Goal: Transaction & Acquisition: Download file/media

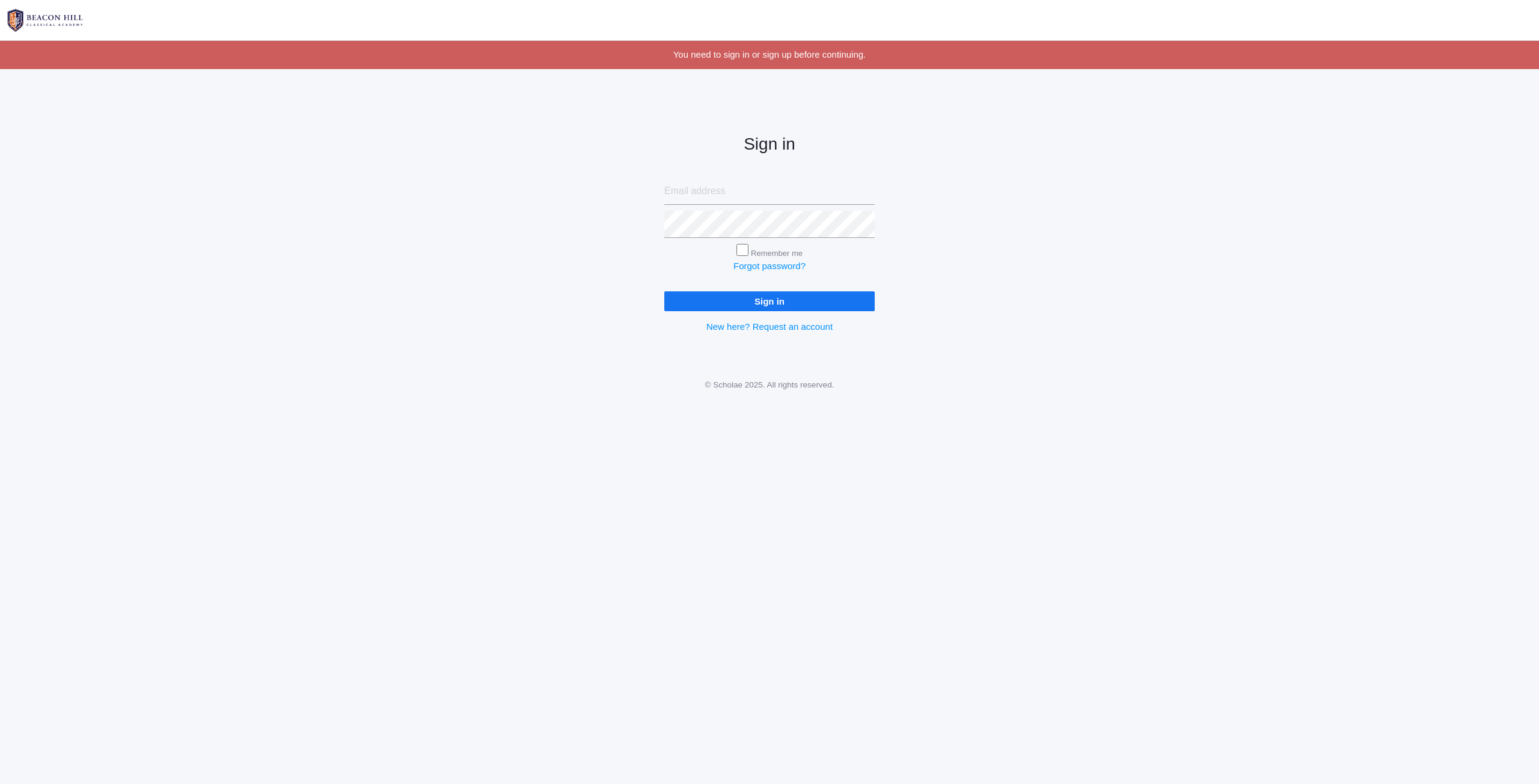
type input "[EMAIL_ADDRESS][DOMAIN_NAME]"
click at [798, 303] on input "Sign in" at bounding box center [770, 301] width 211 height 19
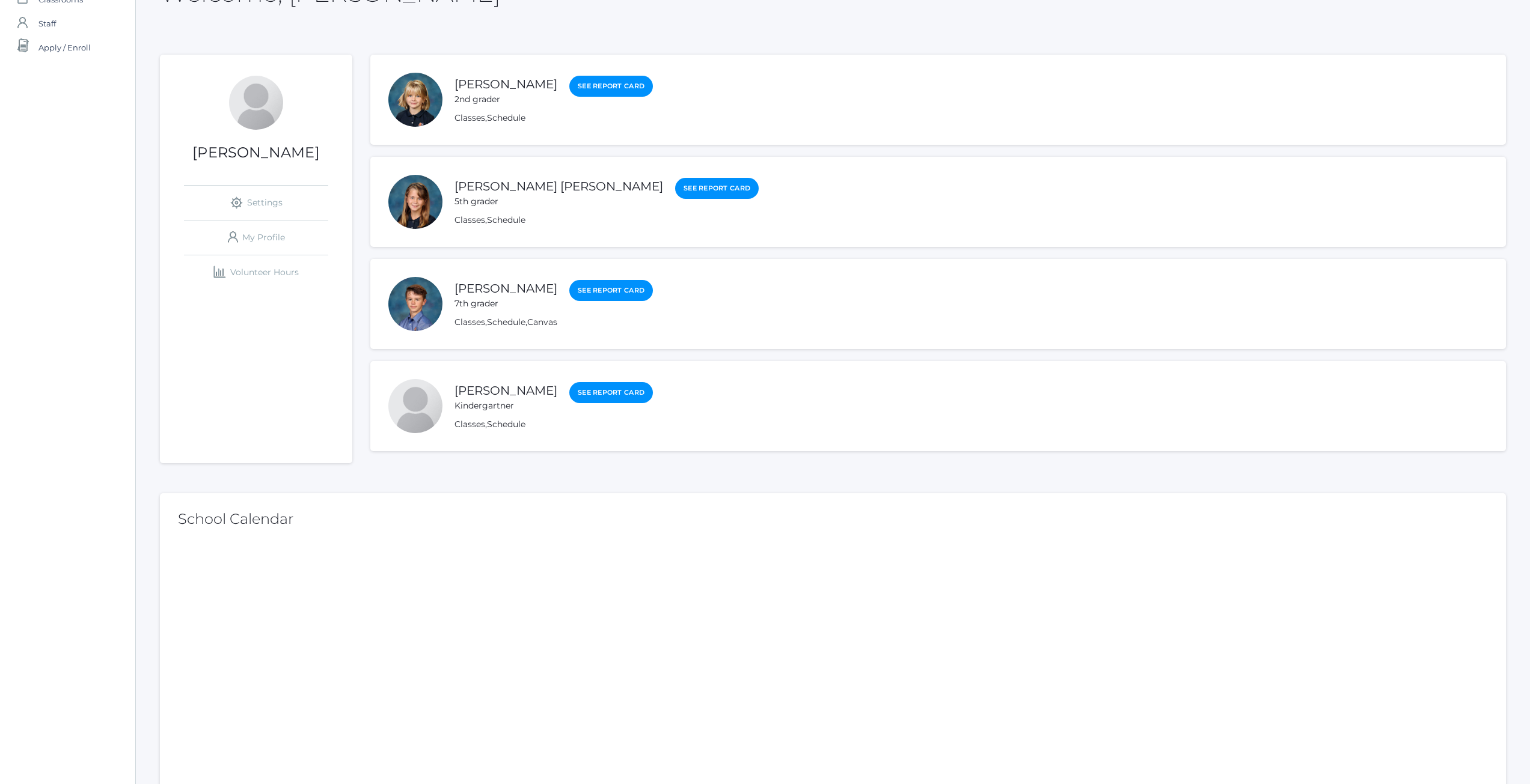
scroll to position [301, 0]
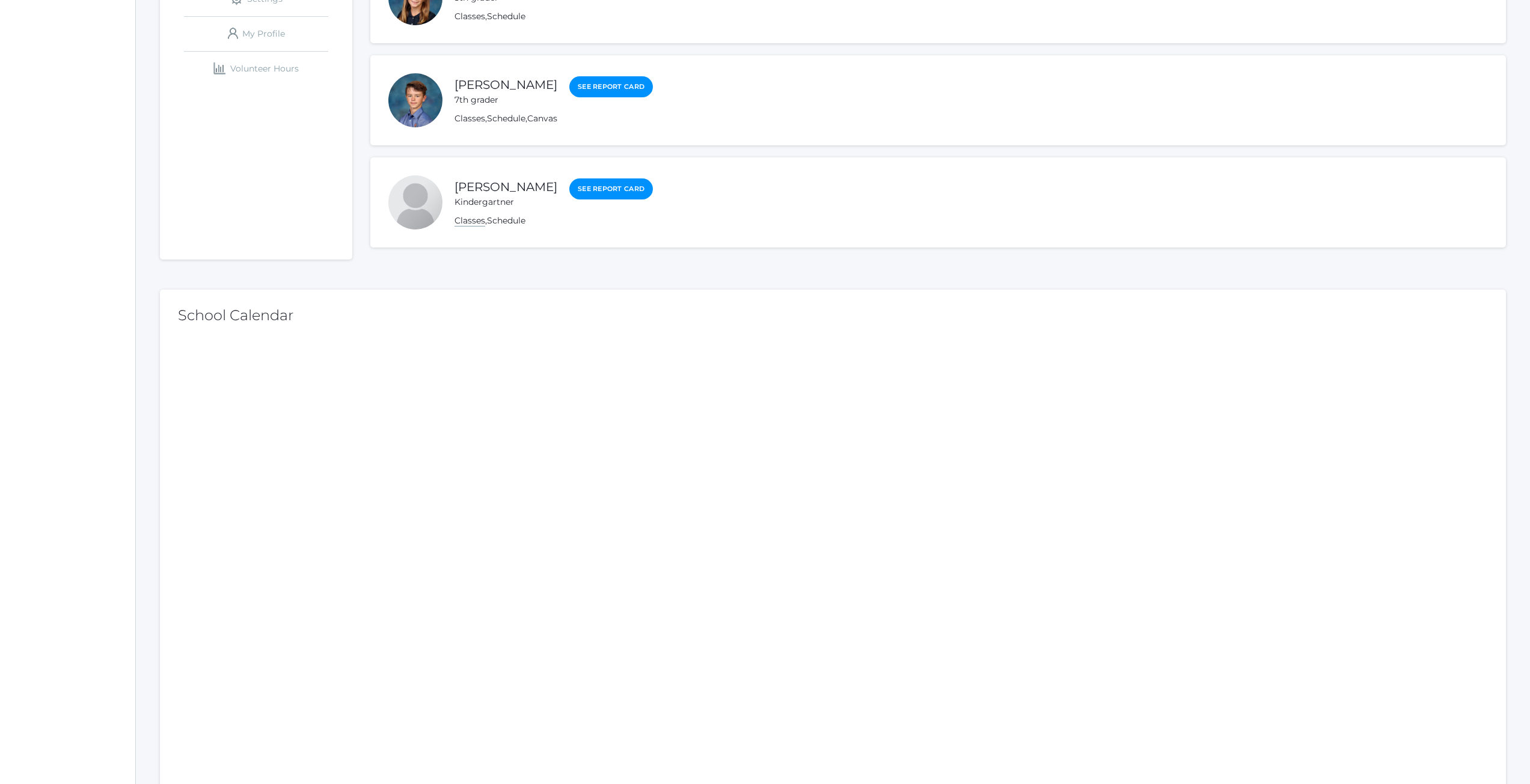
click at [482, 219] on link "Classes" at bounding box center [469, 221] width 30 height 12
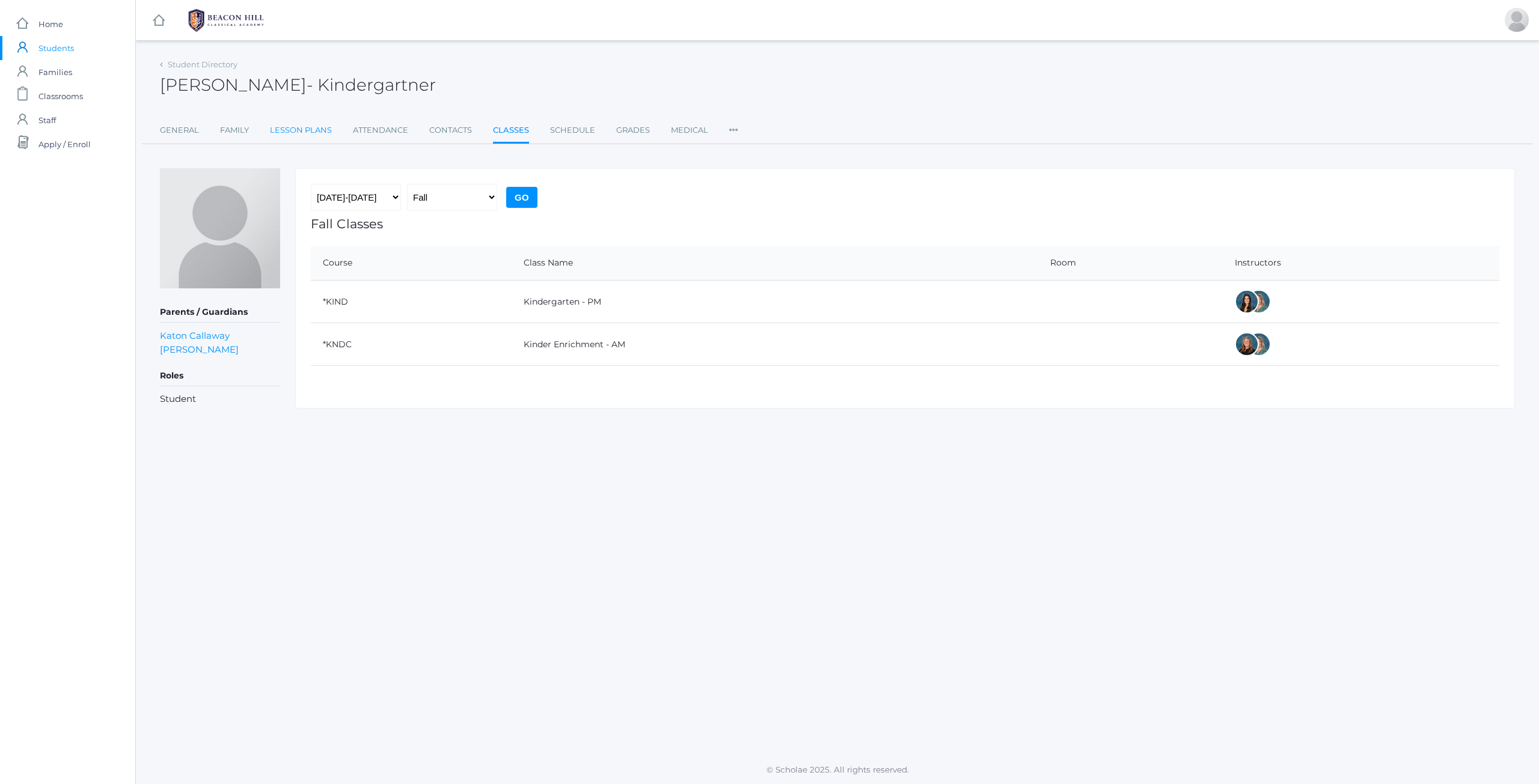
click at [286, 131] on link "Lesson Plans" at bounding box center [300, 130] width 62 height 24
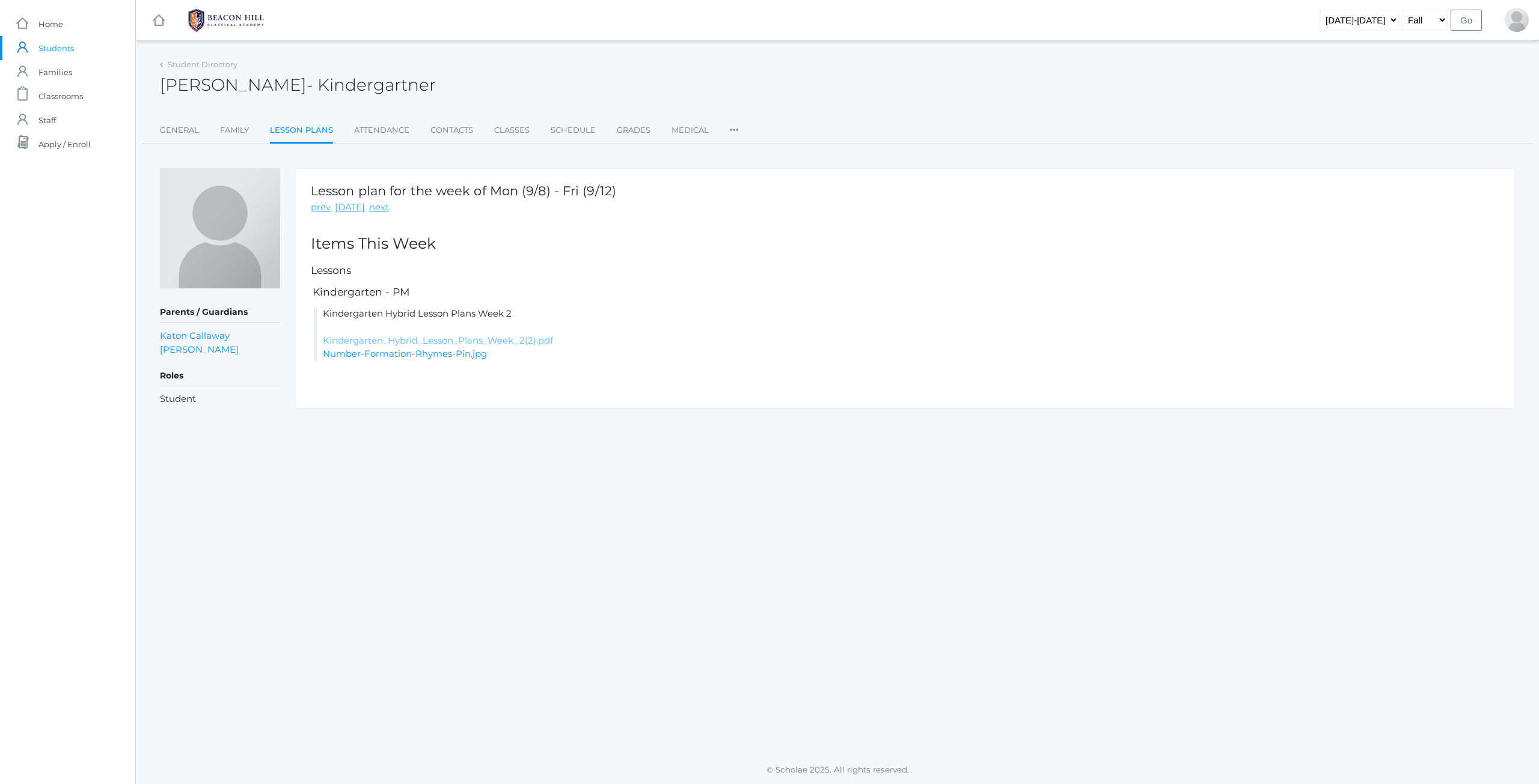
click at [394, 343] on link "Kindergarten_Hybrid_Lesson_Plans_Week_2(2).pdf" at bounding box center [437, 341] width 230 height 12
click at [243, 127] on link "Family" at bounding box center [234, 130] width 29 height 24
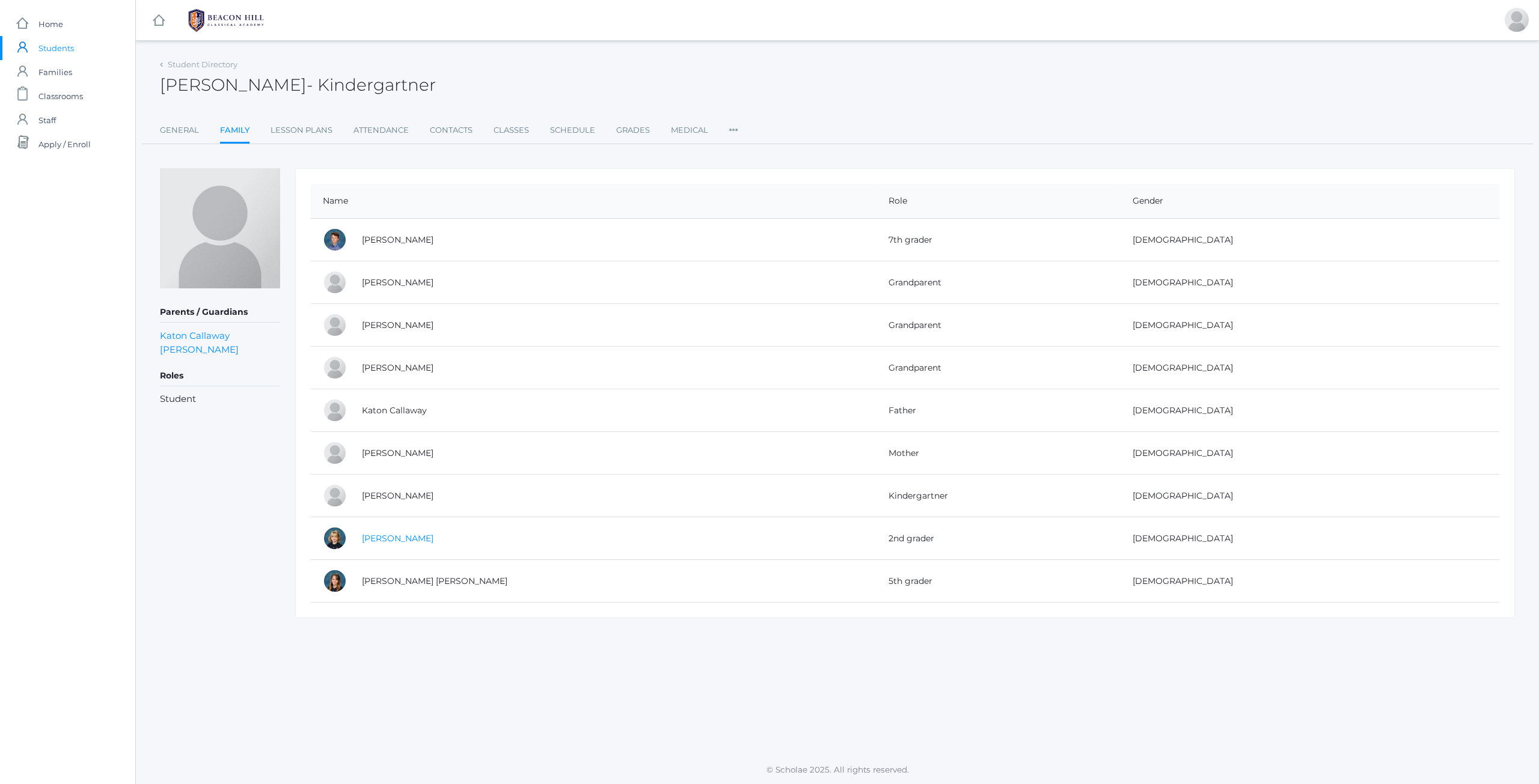
click at [412, 535] on link "Kellie Callaway" at bounding box center [398, 539] width 72 height 11
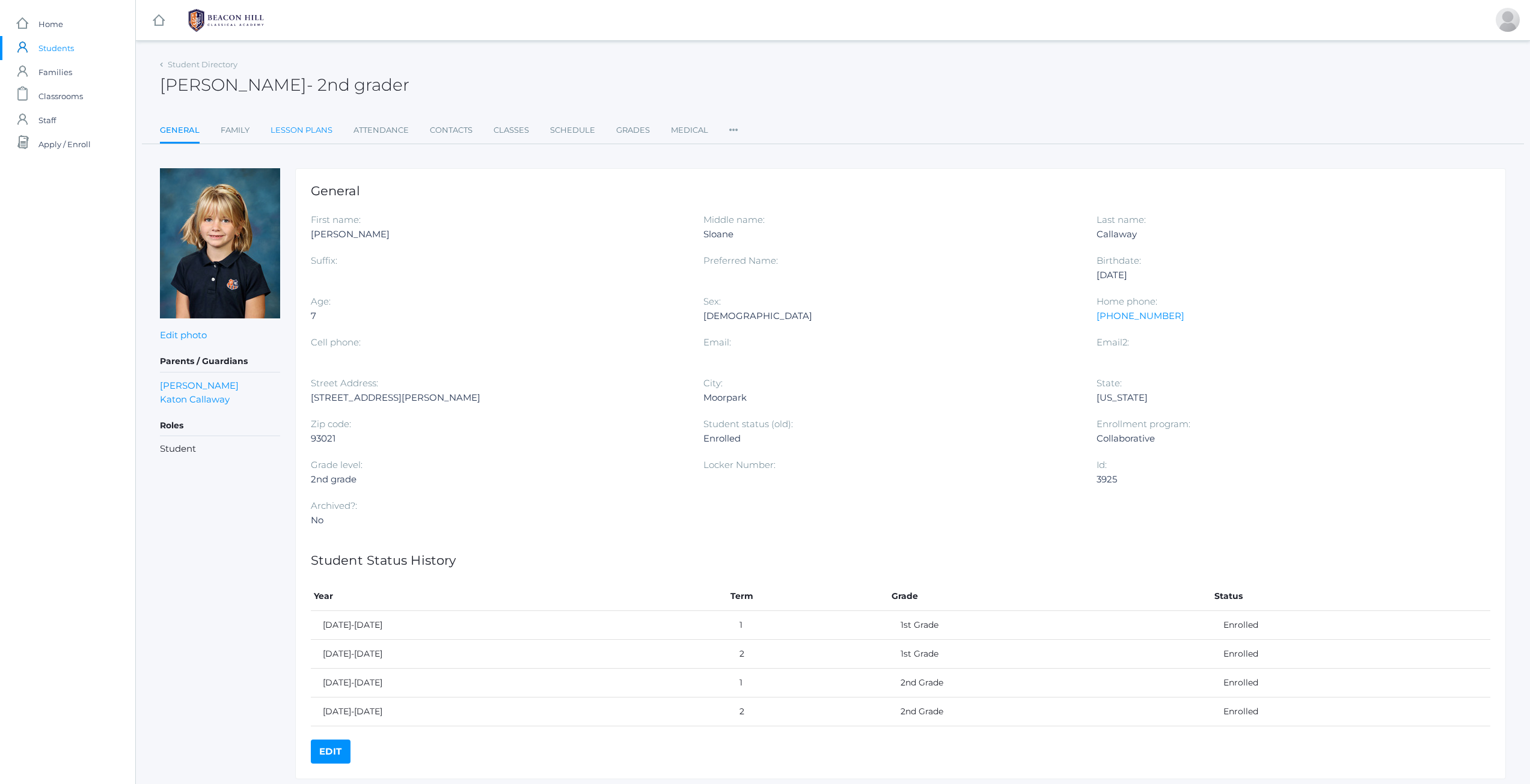
click at [324, 125] on link "Lesson Plans" at bounding box center [301, 130] width 62 height 24
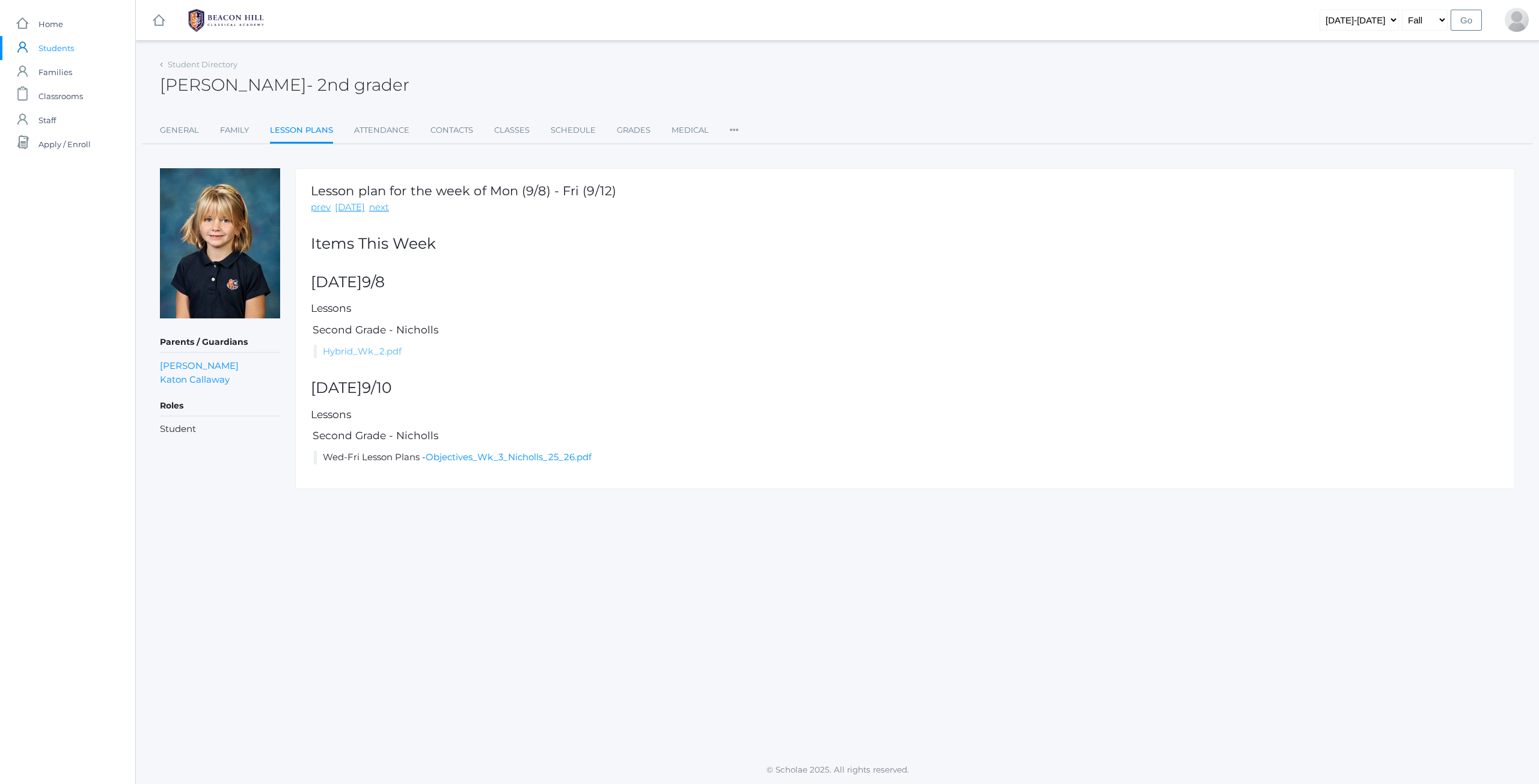
click at [370, 348] on link "Hybrid_Wk_2.pdf" at bounding box center [362, 351] width 79 height 12
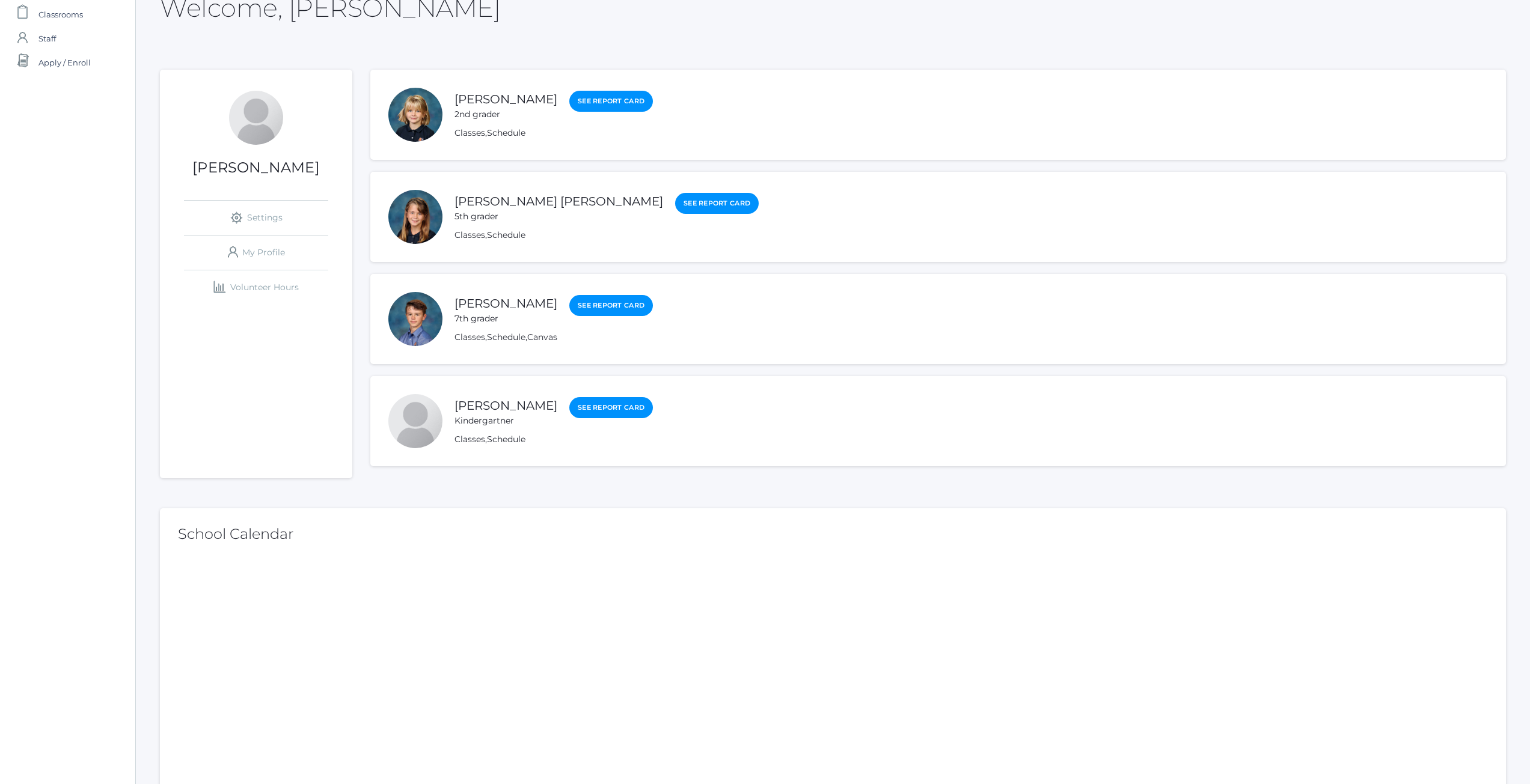
scroll to position [60, 0]
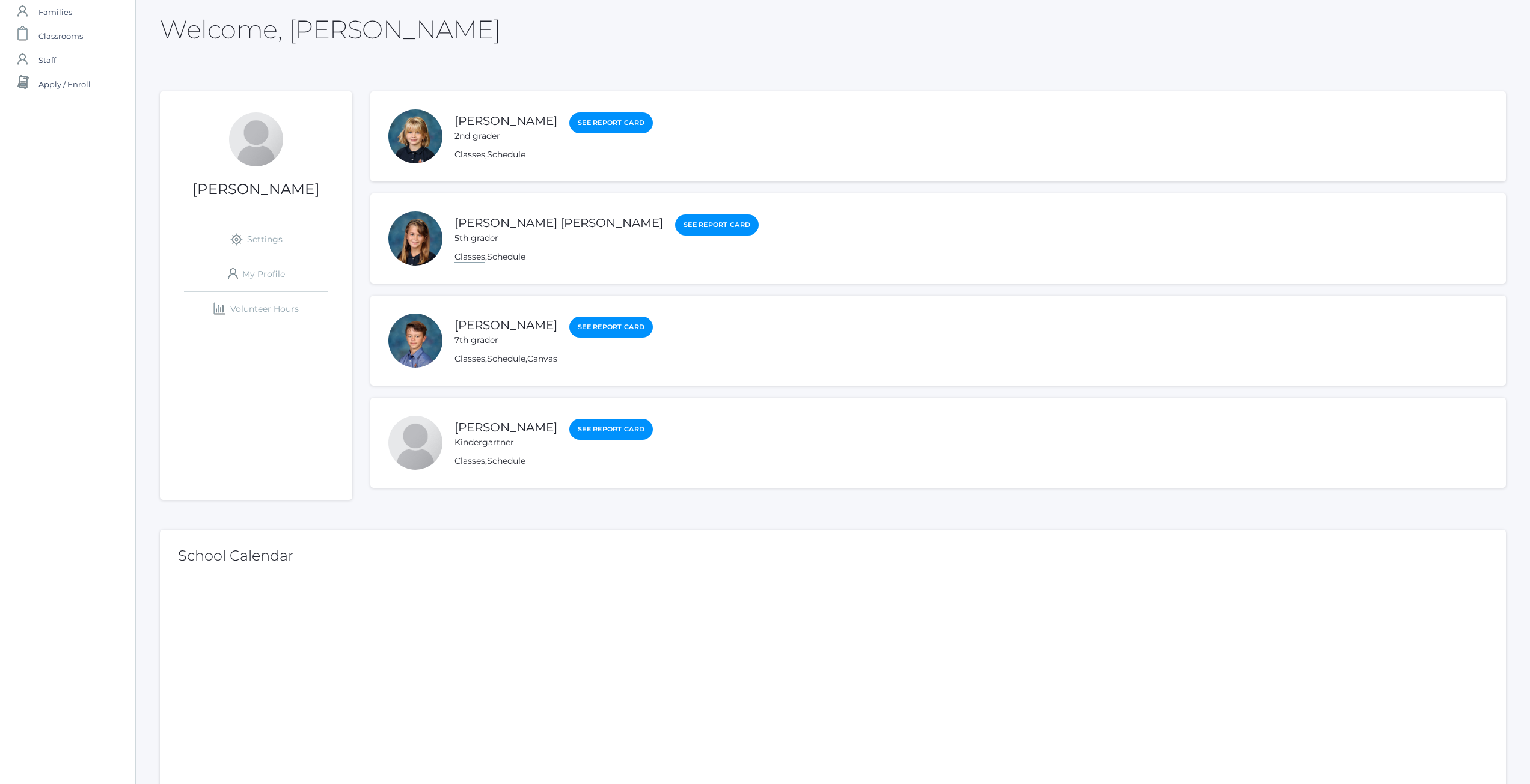
click at [479, 260] on link "Classes" at bounding box center [469, 256] width 30 height 12
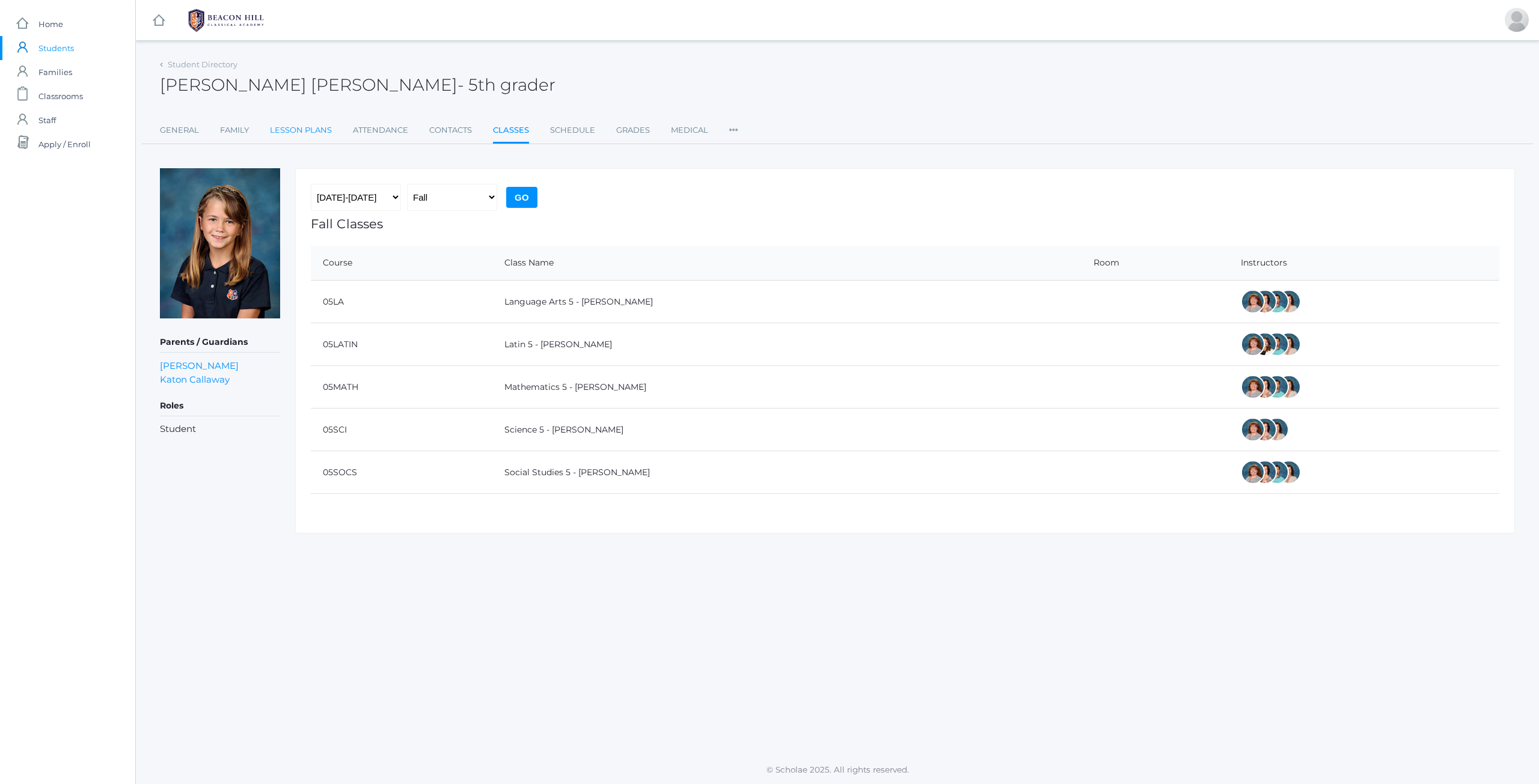
click at [304, 129] on link "Lesson Plans" at bounding box center [300, 130] width 62 height 24
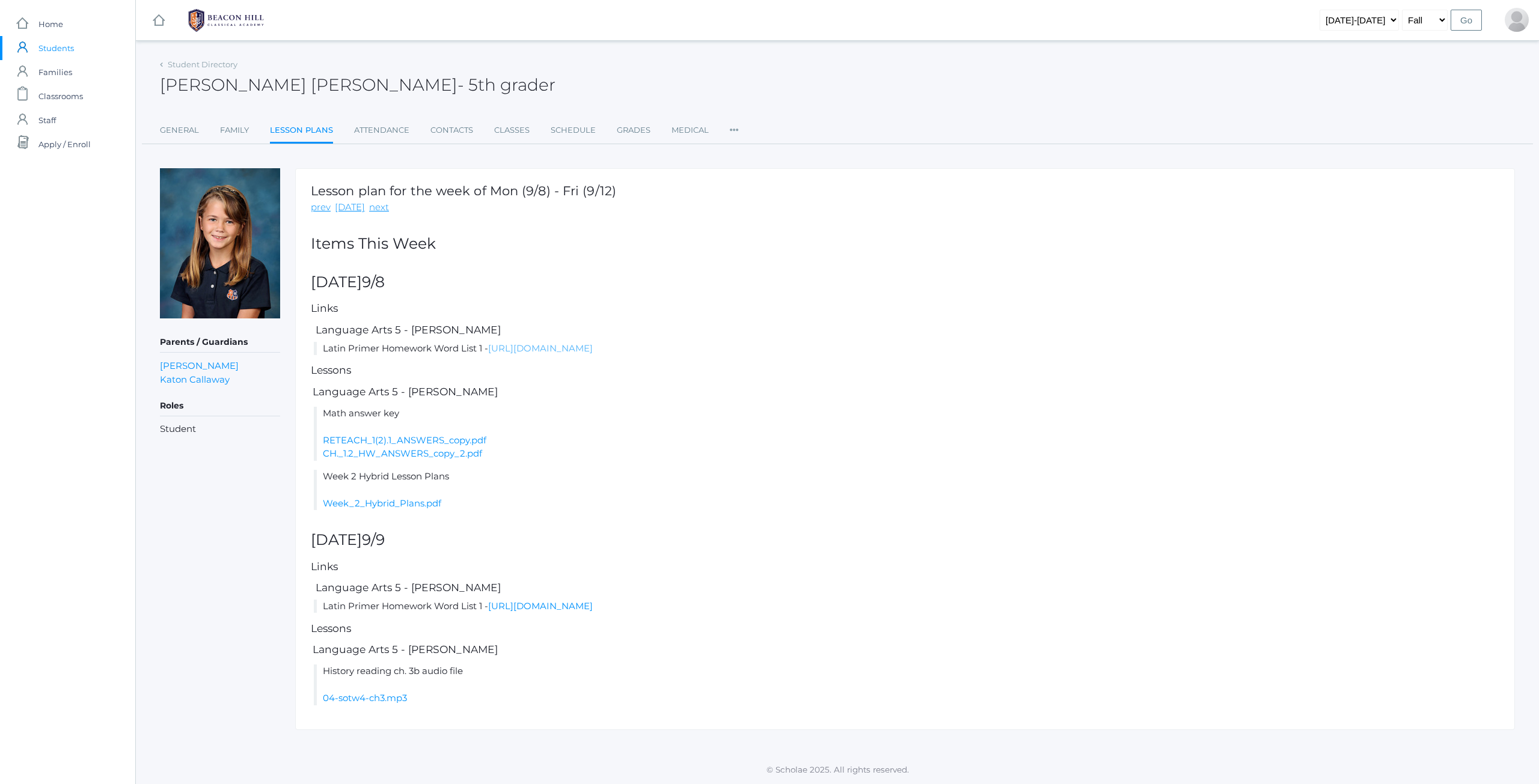
click at [558, 351] on link "https://drive.google.com/file/d/1LBRL6UTiZUmWtbnCQhumLXH0NJC3bk05/view?usp=shar…" at bounding box center [540, 348] width 104 height 12
click at [332, 348] on li "Latin Primer Homework Word List 1 - https://drive.google.com/file/d/1LBRL6UTiZU…" at bounding box center [907, 349] width 1186 height 14
click at [366, 351] on li "Latin Primer Homework Word List 1 - https://drive.google.com/file/d/1LBRL6UTiZU…" at bounding box center [907, 349] width 1186 height 14
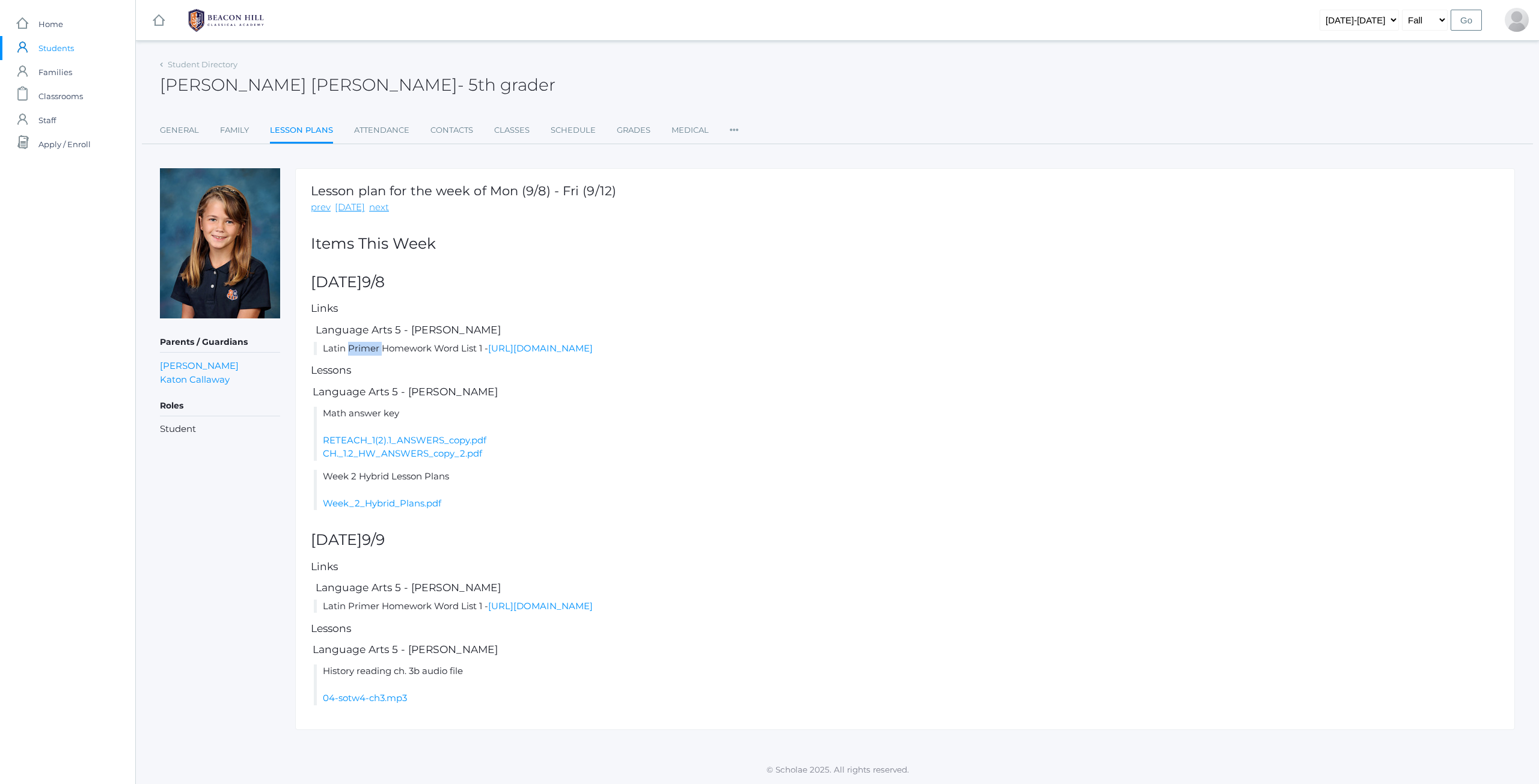
click at [380, 347] on li "Latin Primer Homework Word List 1 - https://drive.google.com/file/d/1LBRL6UTiZU…" at bounding box center [907, 349] width 1186 height 14
drag, startPoint x: 433, startPoint y: 346, endPoint x: 492, endPoint y: 329, distance: 61.4
click at [433, 345] on li "Latin Primer Homework Word List 1 - https://drive.google.com/file/d/1LBRL6UTiZU…" at bounding box center [907, 349] width 1186 height 14
click at [438, 348] on li "Latin Primer Homework Word List 1 - https://drive.google.com/file/d/1LBRL6UTiZU…" at bounding box center [907, 349] width 1186 height 14
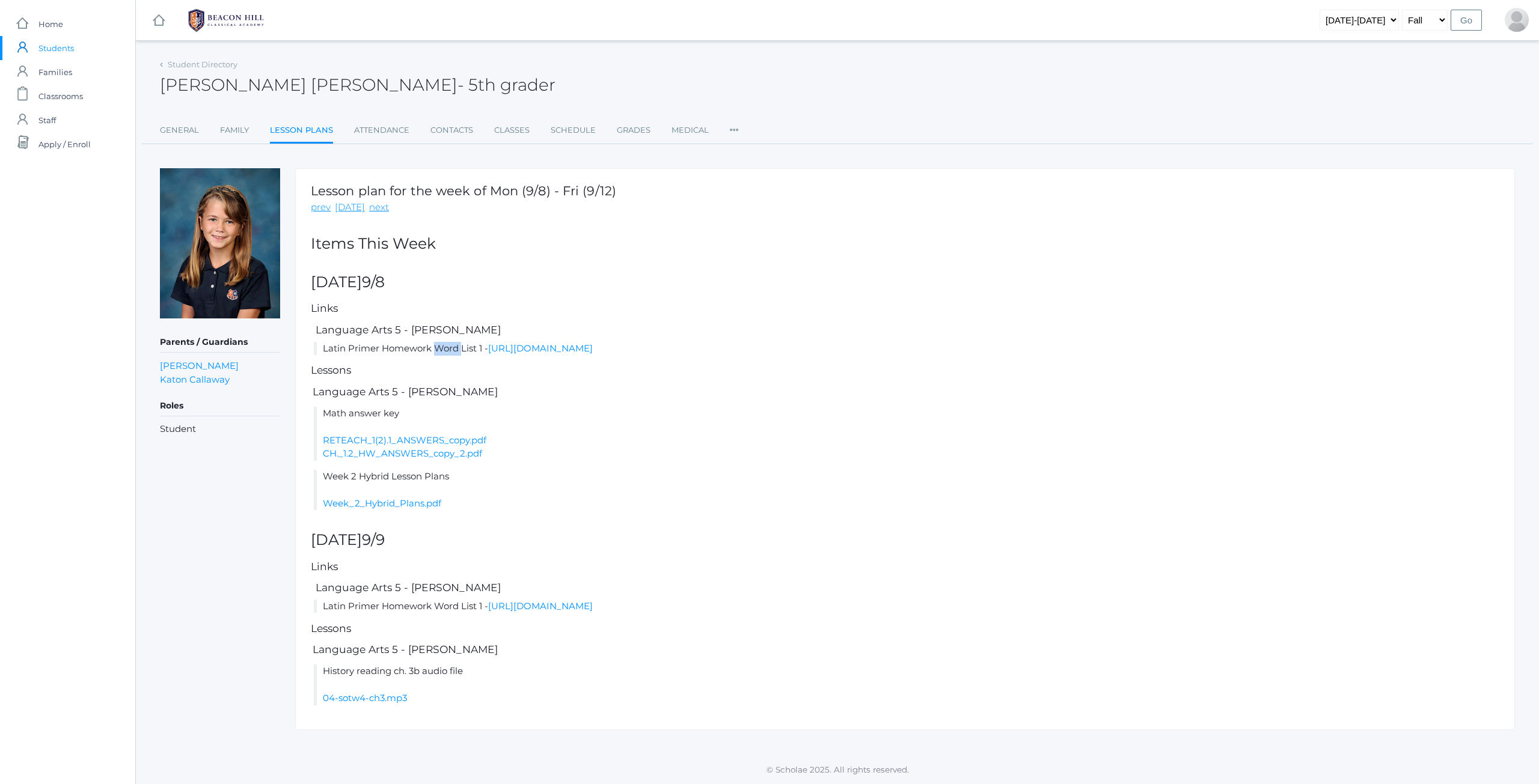
click at [438, 348] on li "Latin Primer Homework Word List 1 - https://drive.google.com/file/d/1LBRL6UTiZU…" at bounding box center [907, 349] width 1186 height 14
click at [391, 507] on link "Week_2_Hybrid_Plans.pdf" at bounding box center [382, 503] width 119 height 12
